Goal: Task Accomplishment & Management: Use online tool/utility

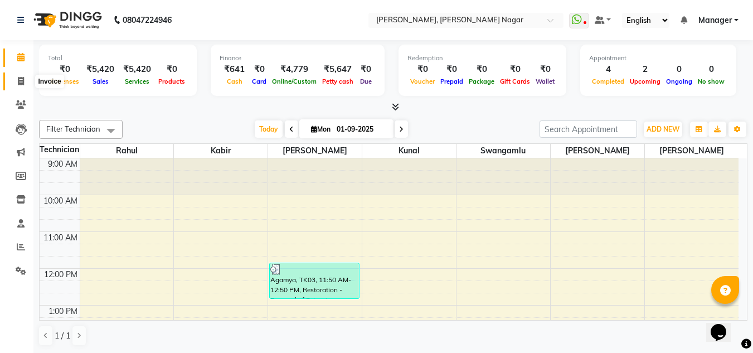
click at [22, 83] on icon at bounding box center [21, 81] width 6 height 8
select select "service"
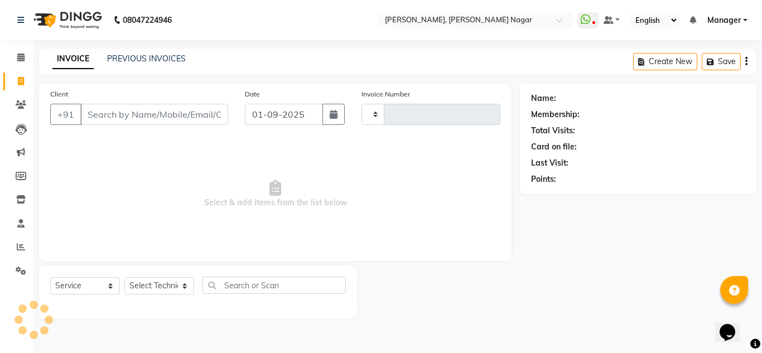
type input "1322"
select select "7686"
click at [169, 287] on select "Select Technician akki [PERSON_NAME] Sultha Bilal [PERSON_NAME] [PERSON_NAME] k…" at bounding box center [159, 285] width 70 height 17
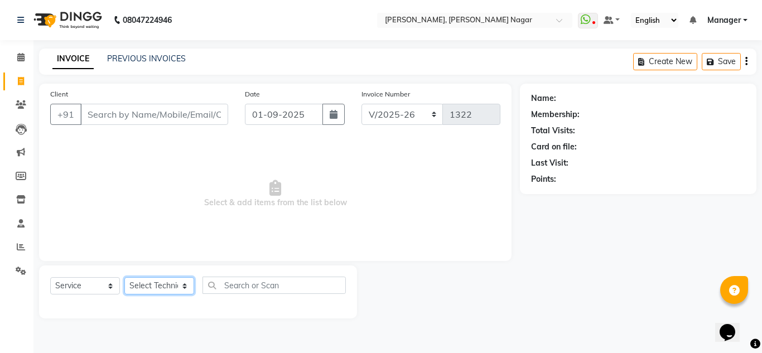
select select "68294"
click at [124, 277] on select "Select Technician akki [PERSON_NAME] Sultha Bilal [PERSON_NAME] [PERSON_NAME] k…" at bounding box center [159, 285] width 70 height 17
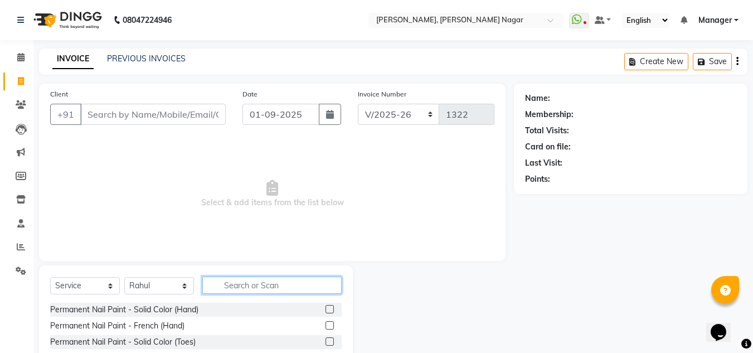
click at [259, 288] on input "text" at bounding box center [271, 285] width 139 height 17
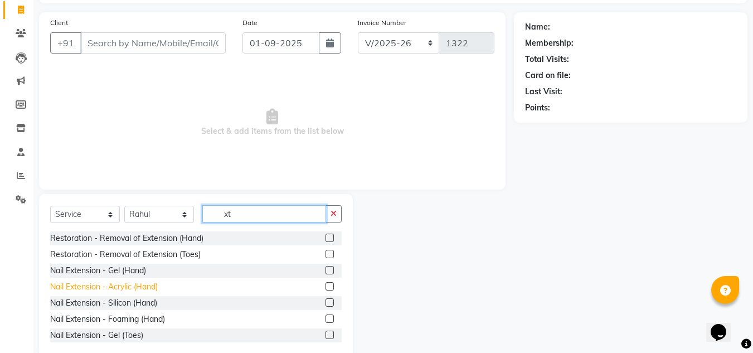
type input "xt"
click at [148, 287] on div "Nail Extension - Acrylic (Hand)" at bounding box center [104, 287] width 108 height 12
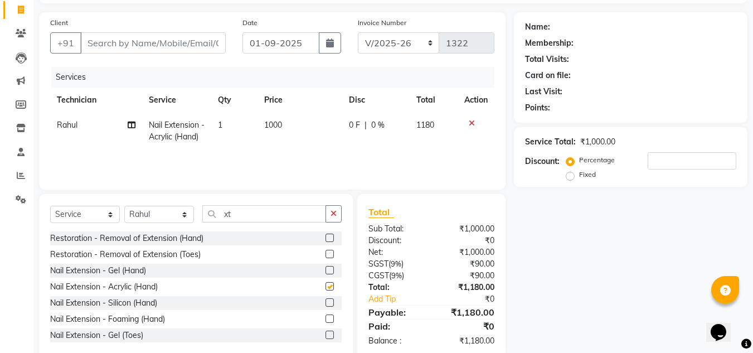
checkbox input "false"
click at [266, 217] on input "xt" at bounding box center [264, 213] width 124 height 17
type input "x"
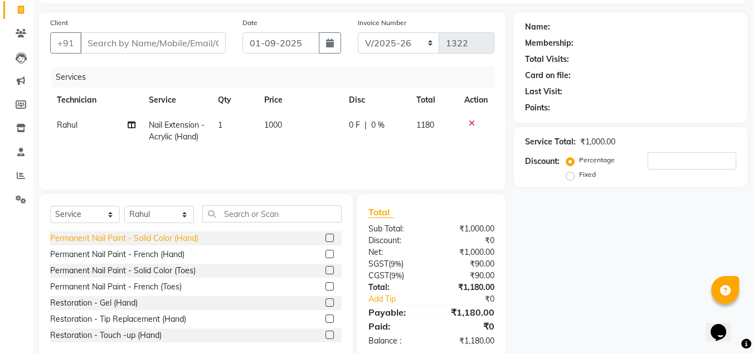
click at [177, 236] on div "Permanent Nail Paint - Solid Color (Hand)" at bounding box center [124, 238] width 148 height 12
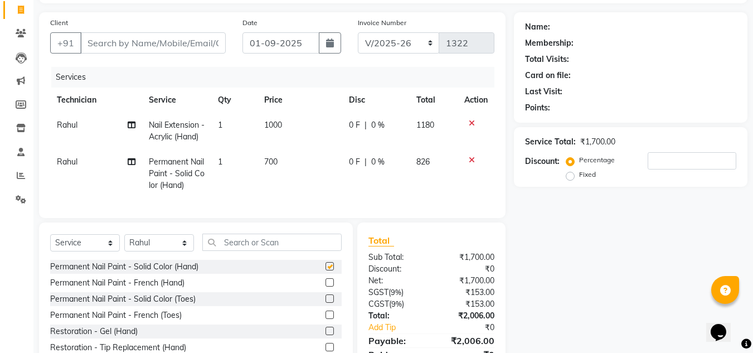
checkbox input "false"
click at [261, 251] on input "text" at bounding box center [271, 242] width 139 height 17
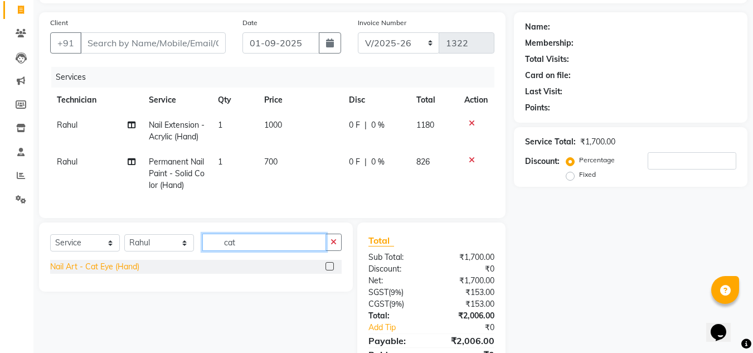
type input "cat"
click at [120, 273] on div "Nail Art - Cat Eye (Hand)" at bounding box center [94, 267] width 89 height 12
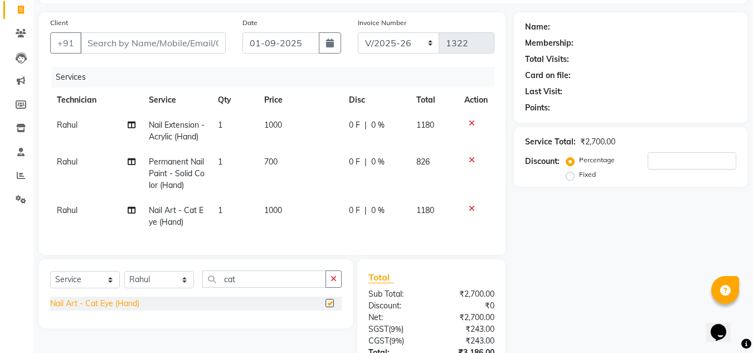
checkbox input "false"
click at [260, 288] on input "cat" at bounding box center [264, 278] width 124 height 17
type input "c"
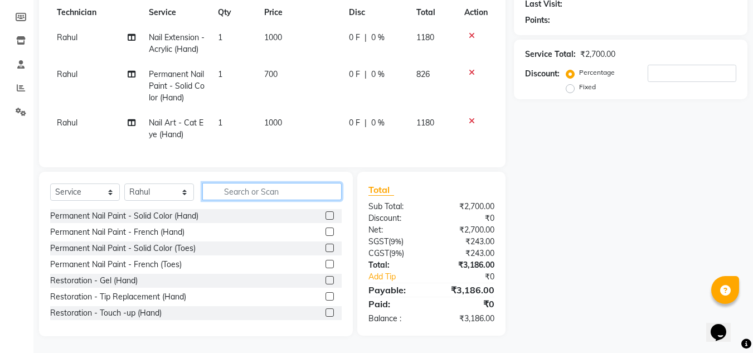
scroll to position [179, 0]
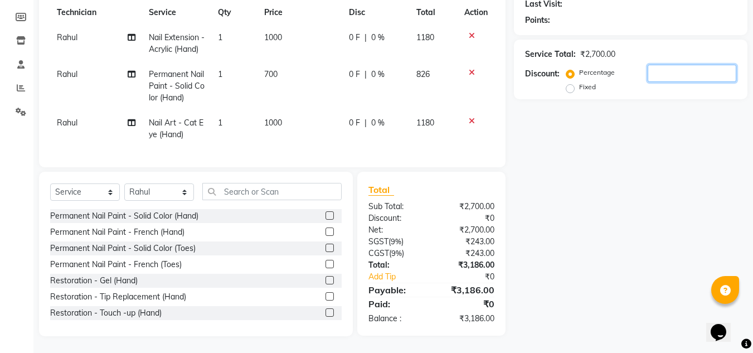
click at [691, 65] on input "number" at bounding box center [692, 73] width 89 height 17
type input "1"
type input "2"
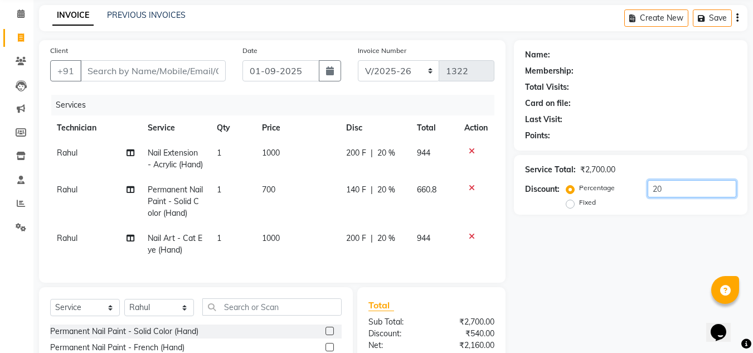
scroll to position [42, 0]
type input "20"
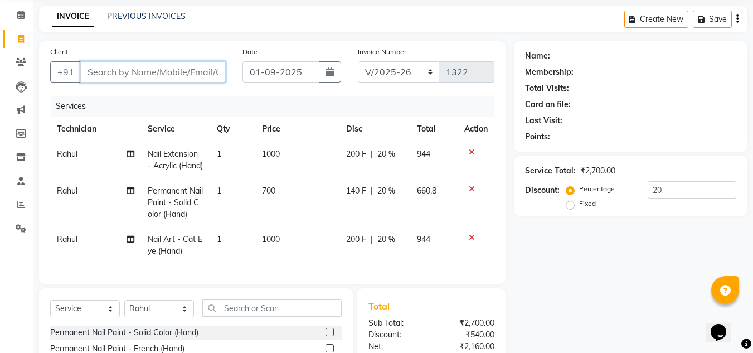
click at [197, 76] on input "Client" at bounding box center [153, 71] width 146 height 21
type input "9"
type input "0"
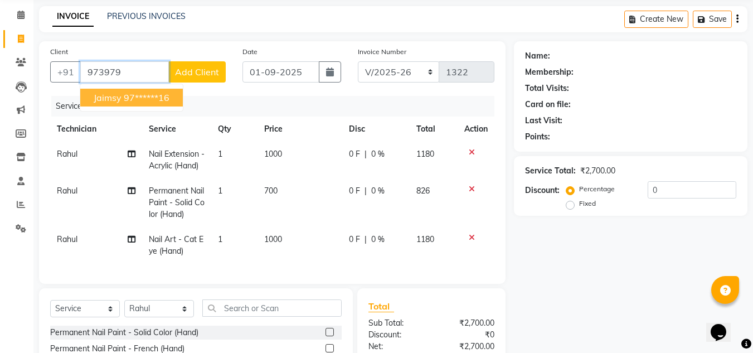
click at [135, 96] on ngb-highlight "97******16" at bounding box center [147, 97] width 46 height 11
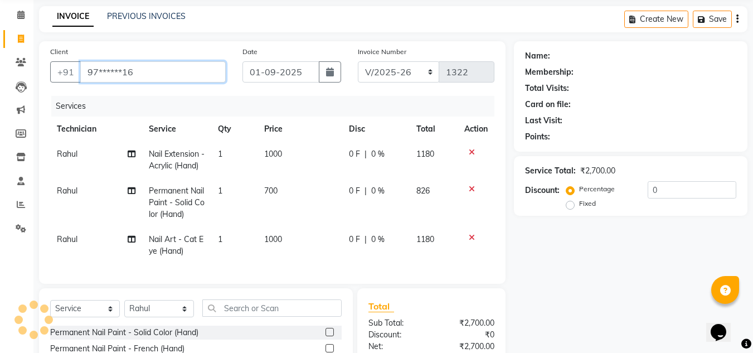
type input "97******16"
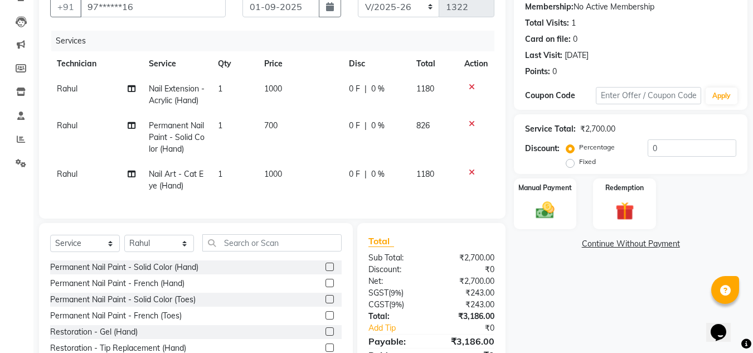
scroll to position [107, 0]
click at [547, 211] on img at bounding box center [545, 211] width 31 height 22
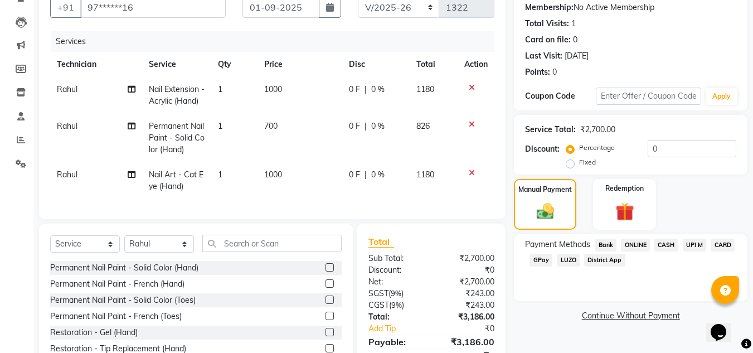
click at [637, 249] on span "ONLINE" at bounding box center [635, 245] width 29 height 13
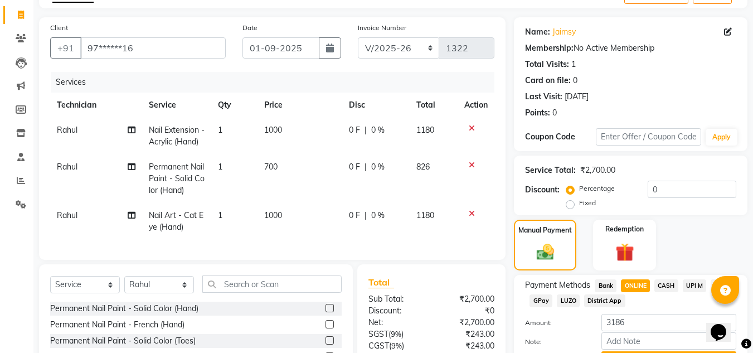
scroll to position [66, 0]
click at [676, 187] on input "0" at bounding box center [692, 189] width 89 height 17
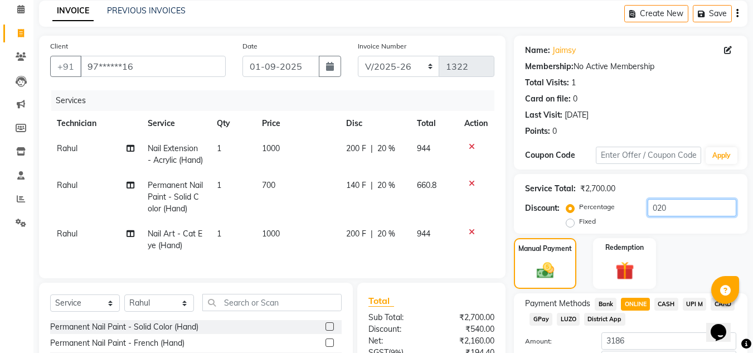
scroll to position [47, 0]
type input "020"
click at [637, 302] on span "ONLINE" at bounding box center [635, 304] width 29 height 13
type input "2548.8"
